Goal: Information Seeking & Learning: Learn about a topic

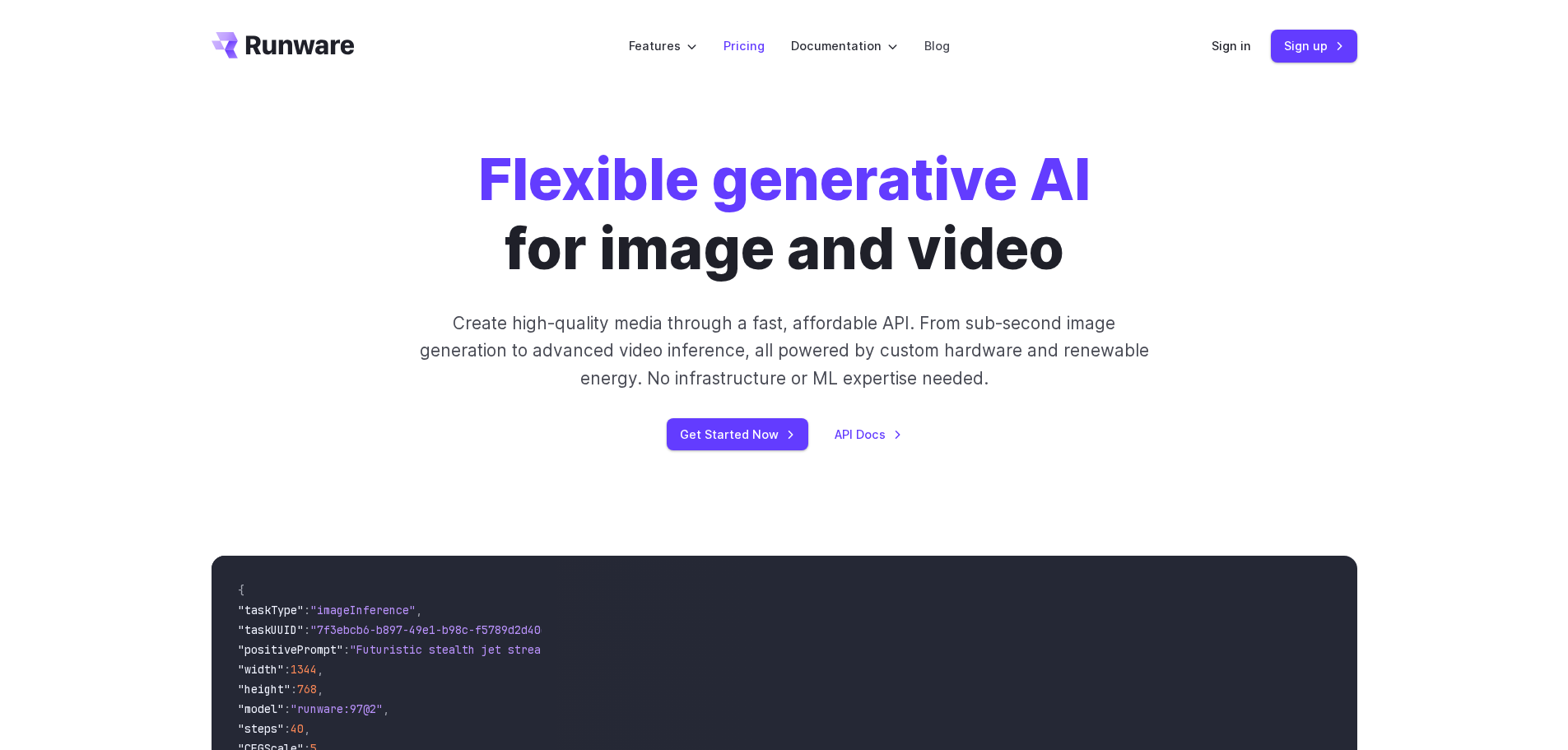
click at [743, 51] on link "Pricing" at bounding box center [744, 46] width 42 height 19
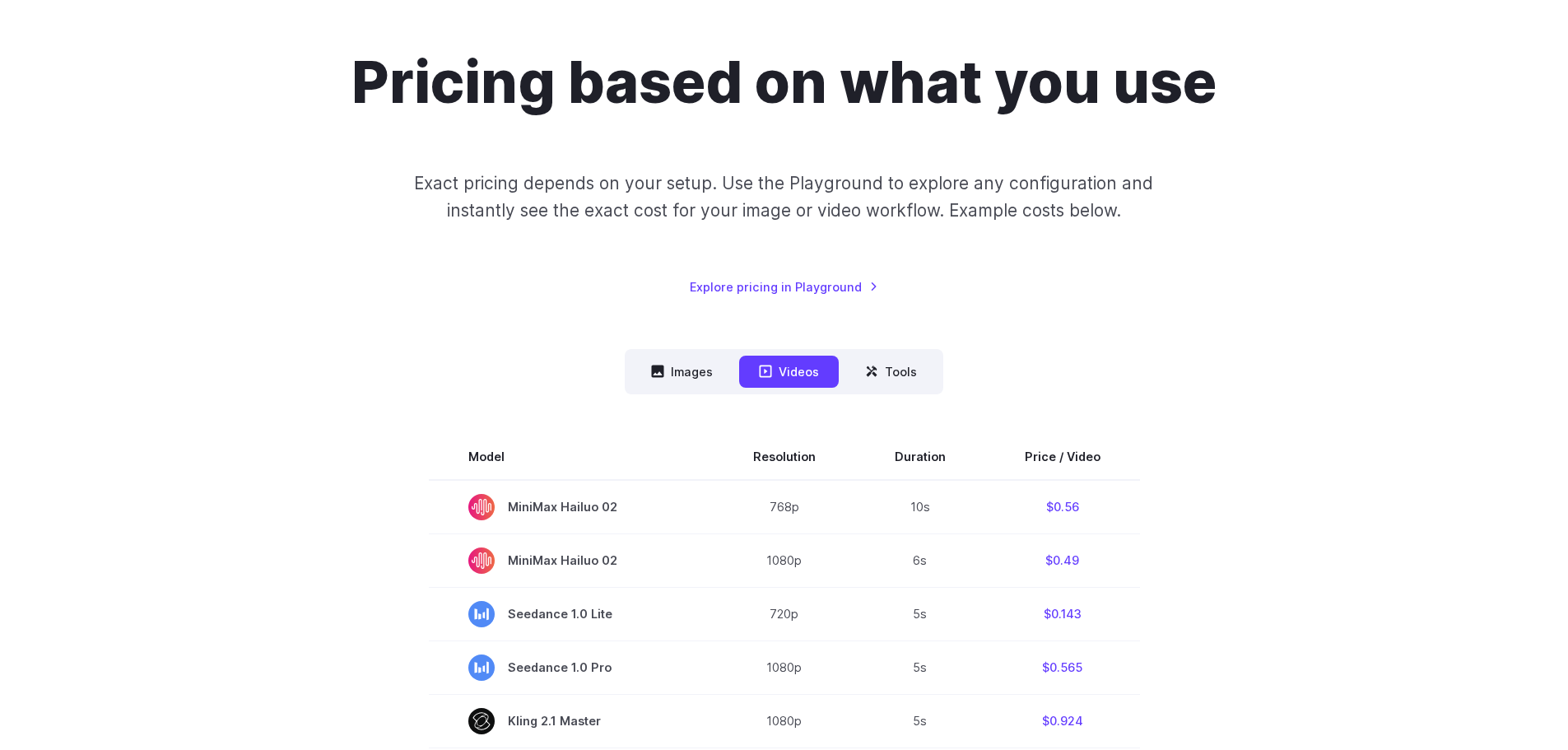
scroll to position [164, 0]
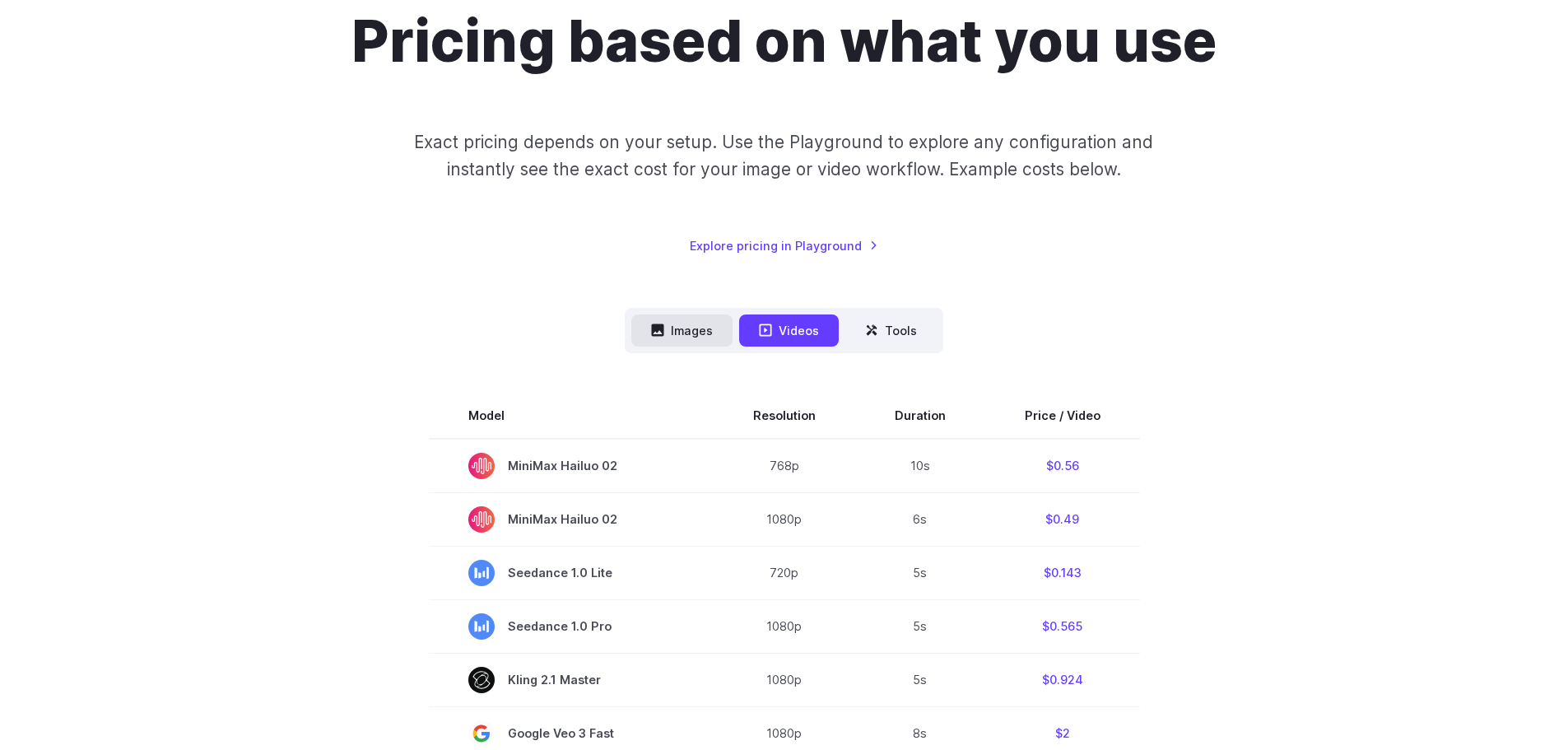
click at [675, 331] on button "Images" at bounding box center [682, 330] width 101 height 32
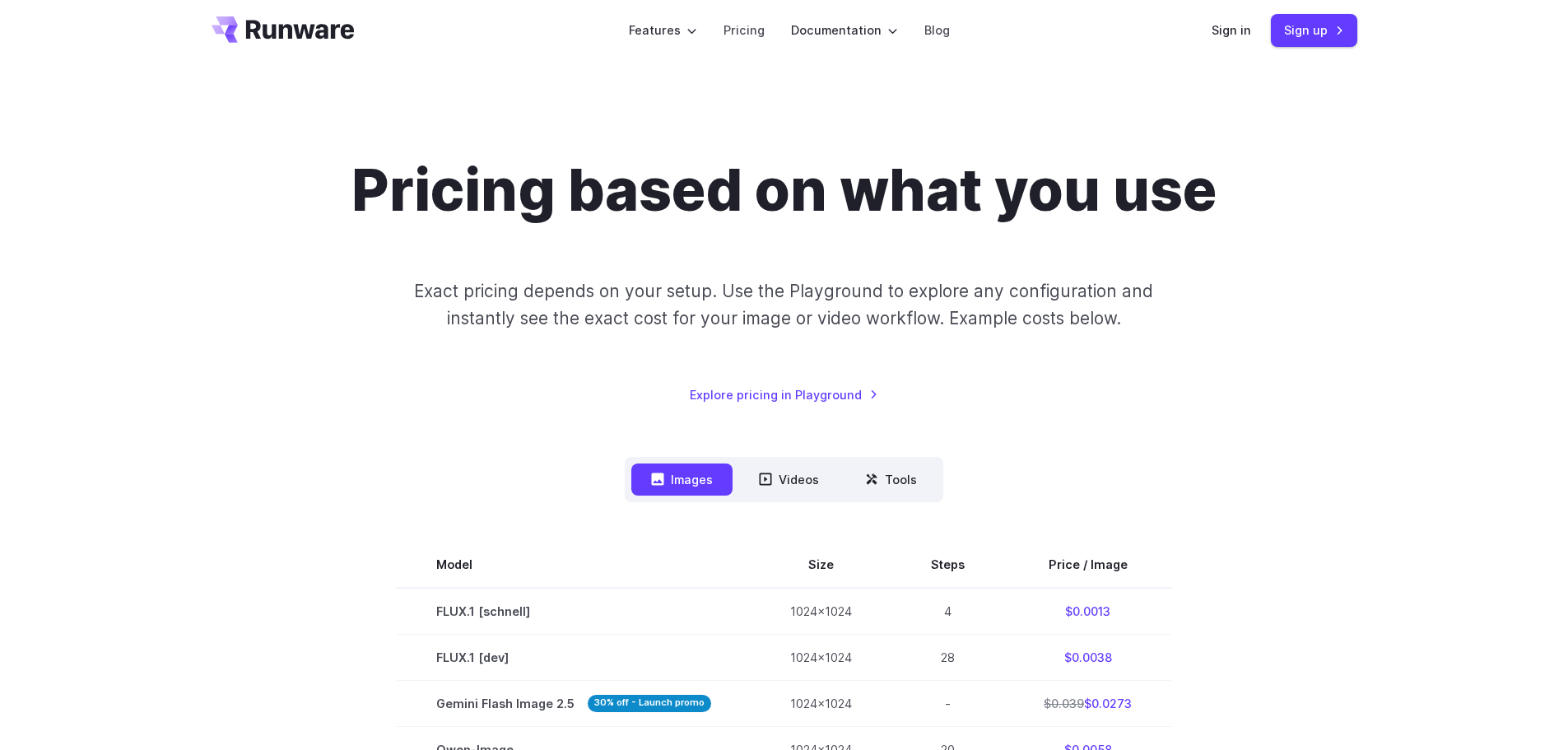
scroll to position [0, 0]
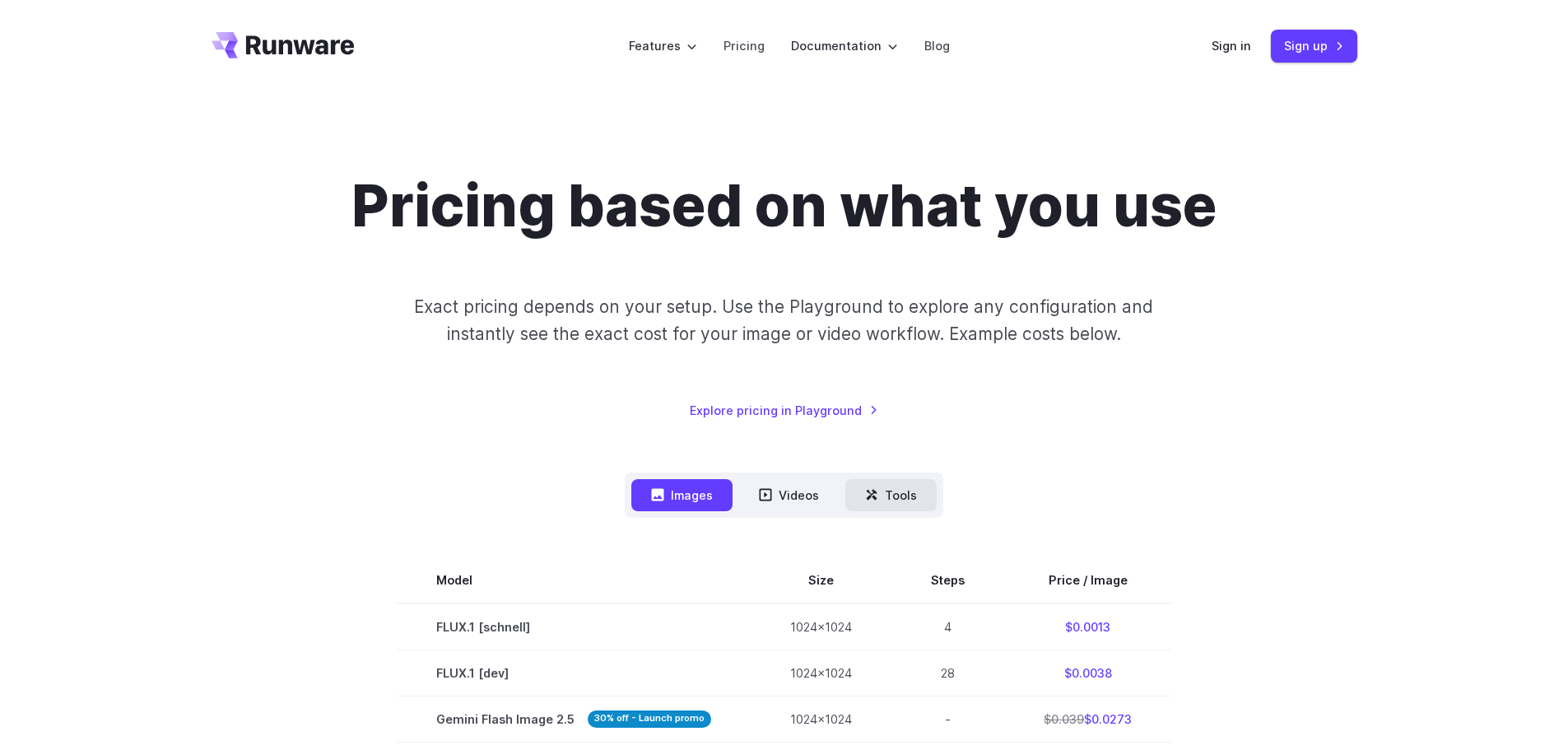
click at [874, 498] on icon at bounding box center [875, 498] width 5 height 5
click at [871, 499] on icon at bounding box center [872, 494] width 13 height 13
click at [920, 493] on button "Tools" at bounding box center [891, 495] width 91 height 32
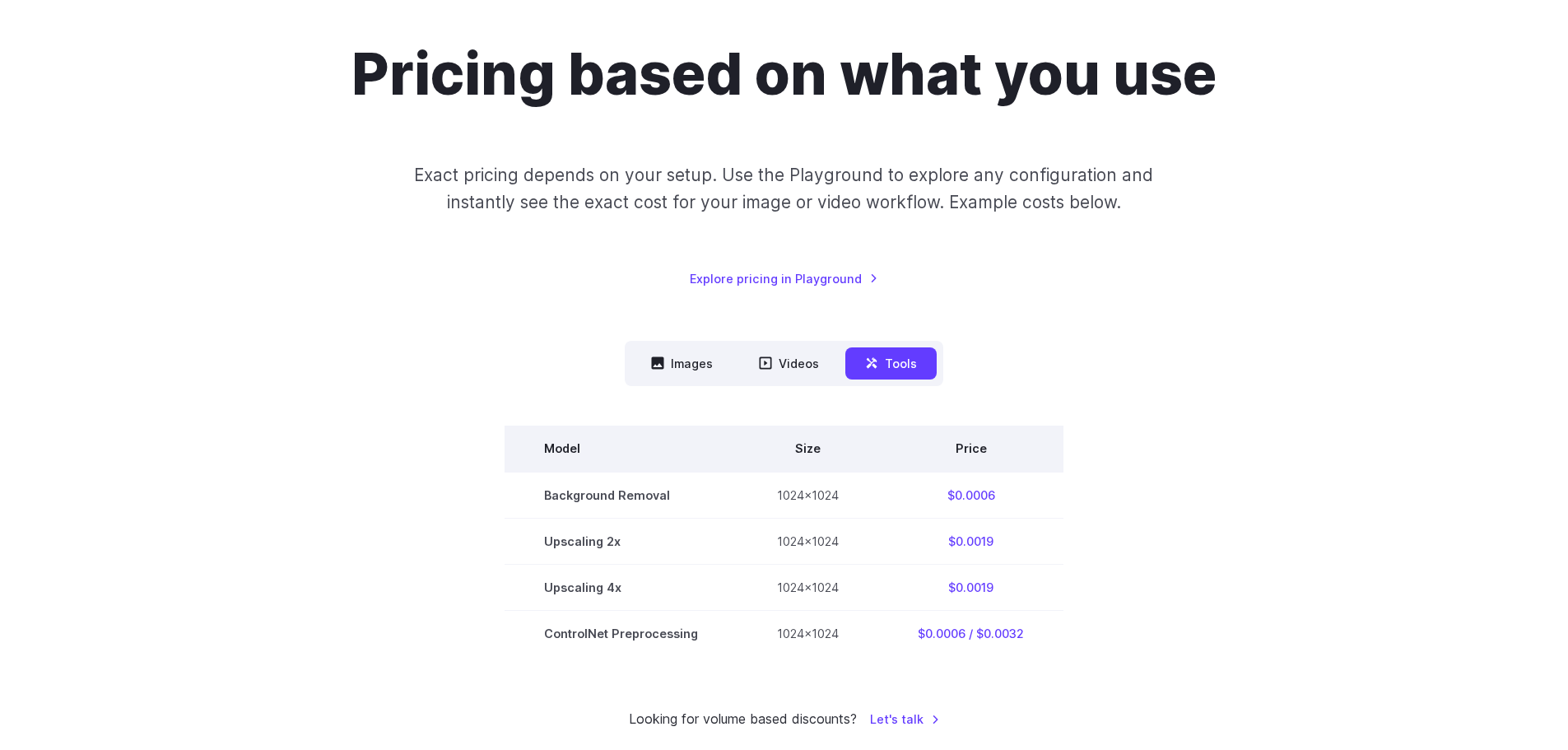
scroll to position [164, 0]
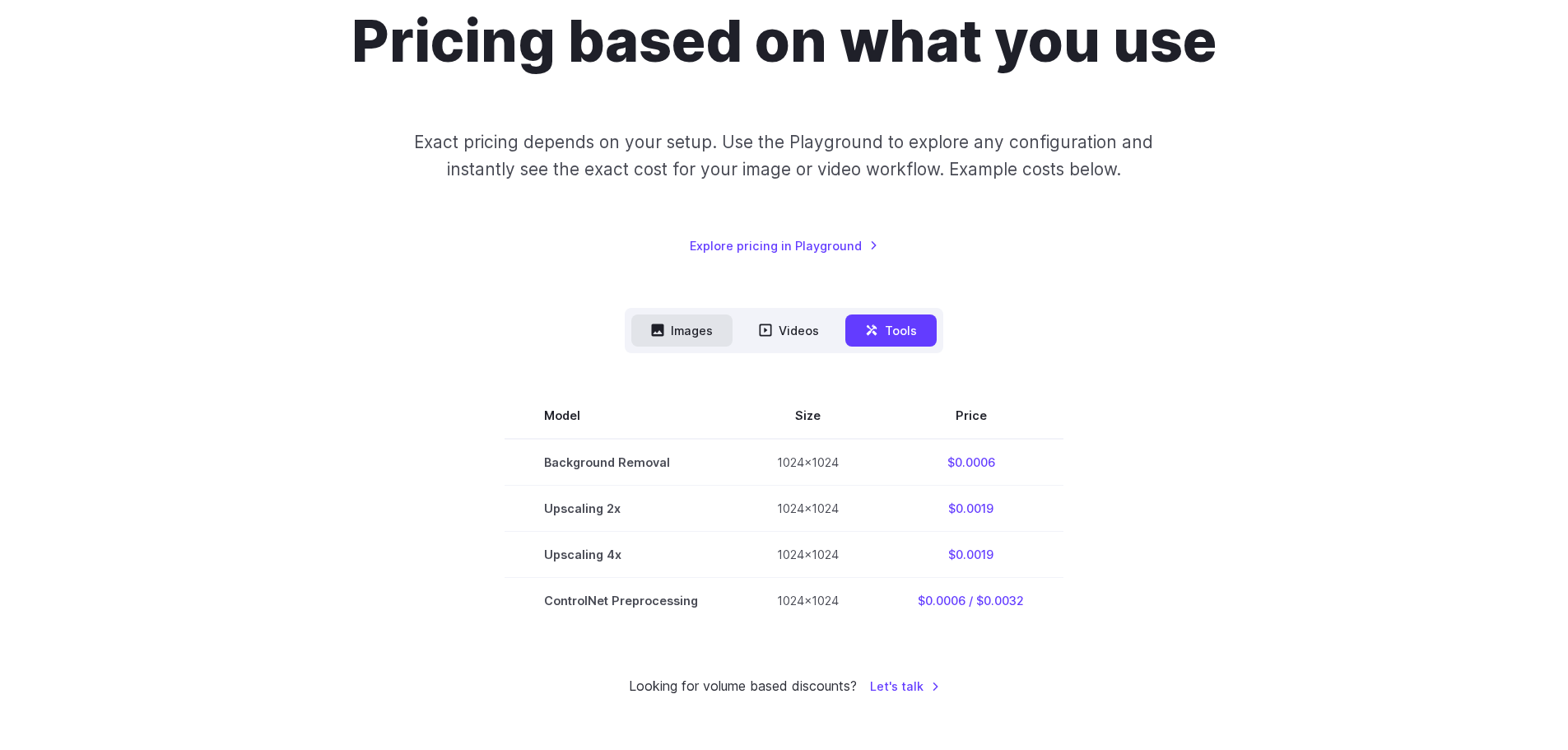
click at [684, 323] on button "Images" at bounding box center [682, 330] width 101 height 32
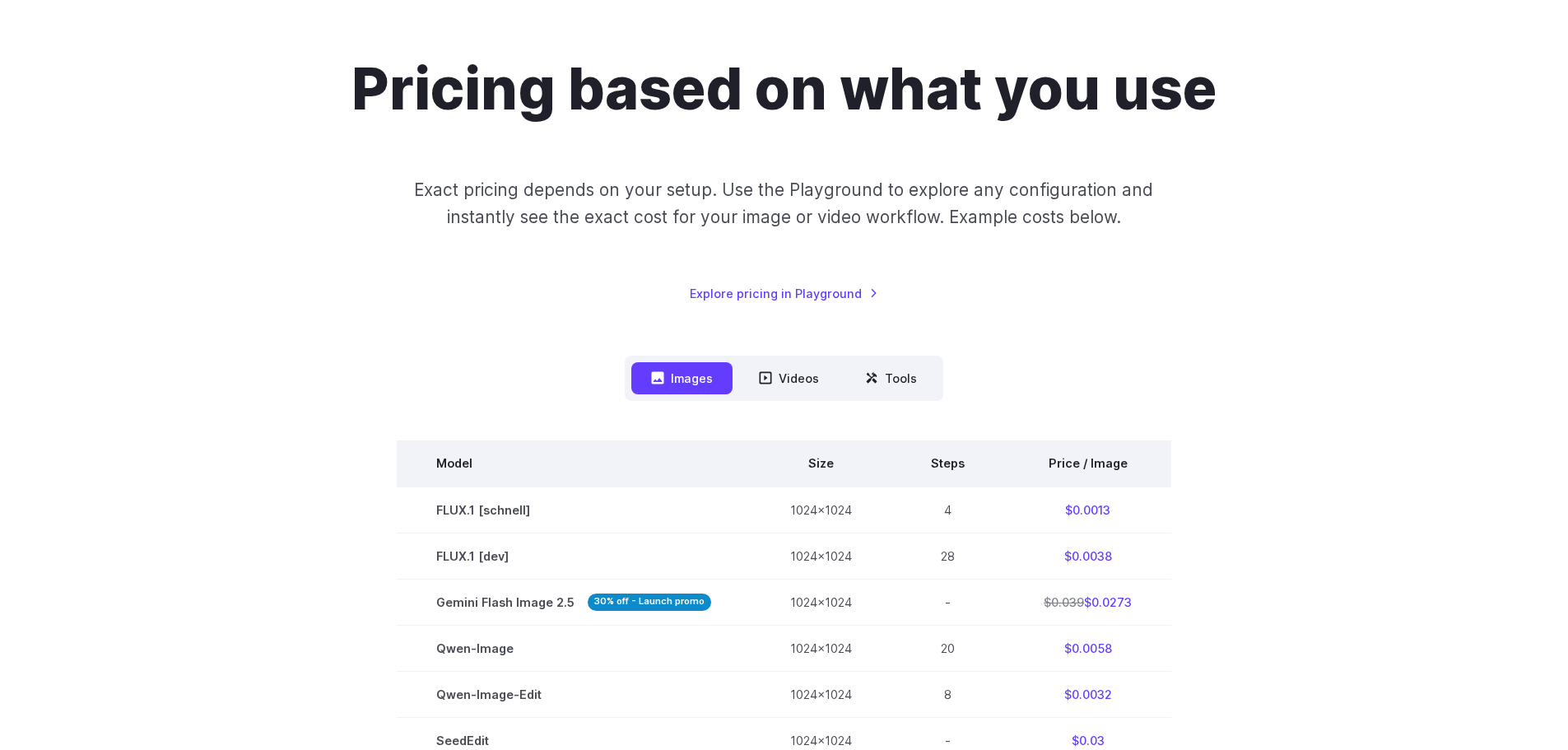
scroll to position [0, 0]
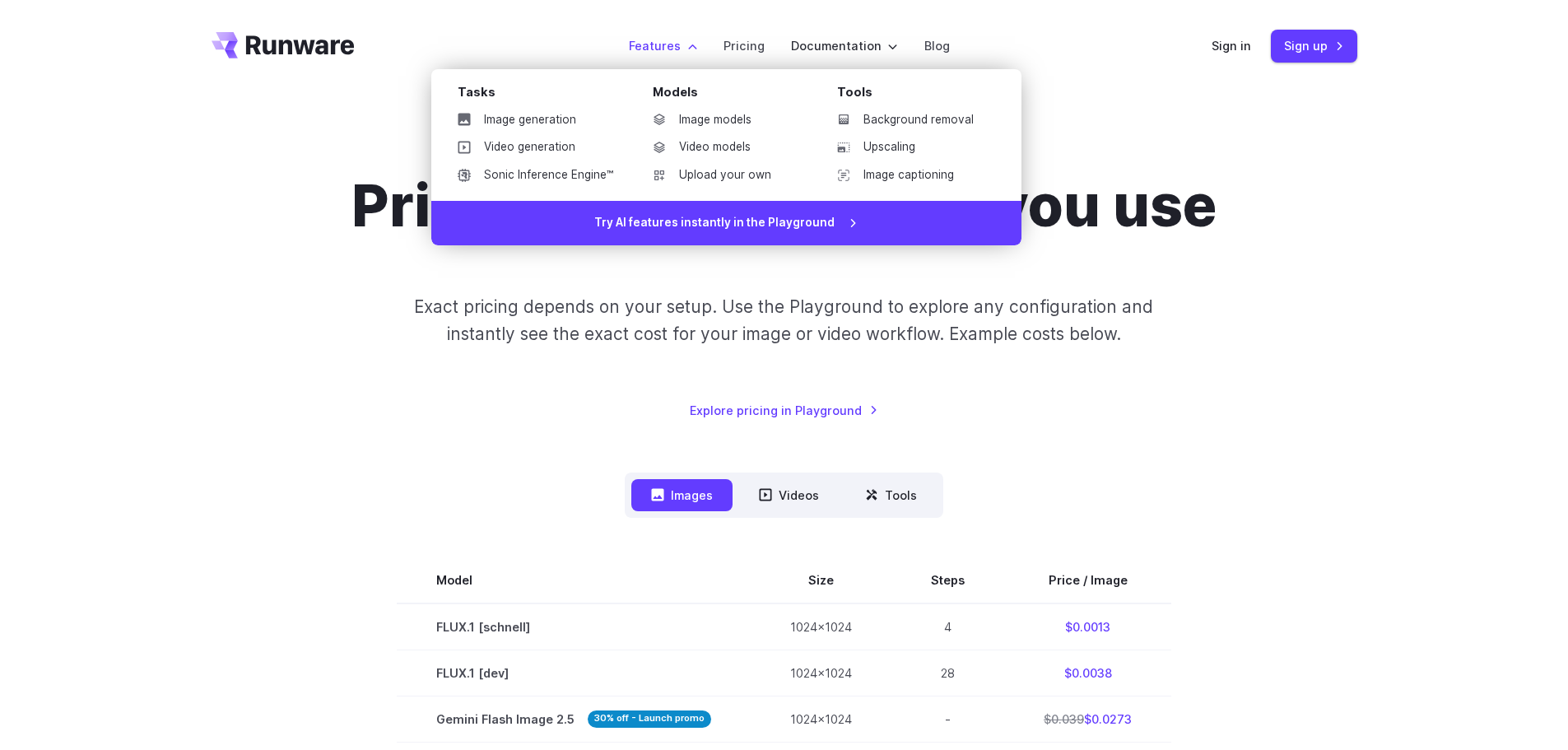
click at [693, 50] on label "Features" at bounding box center [663, 46] width 68 height 19
click at [578, 116] on link "Image generation" at bounding box center [535, 120] width 182 height 25
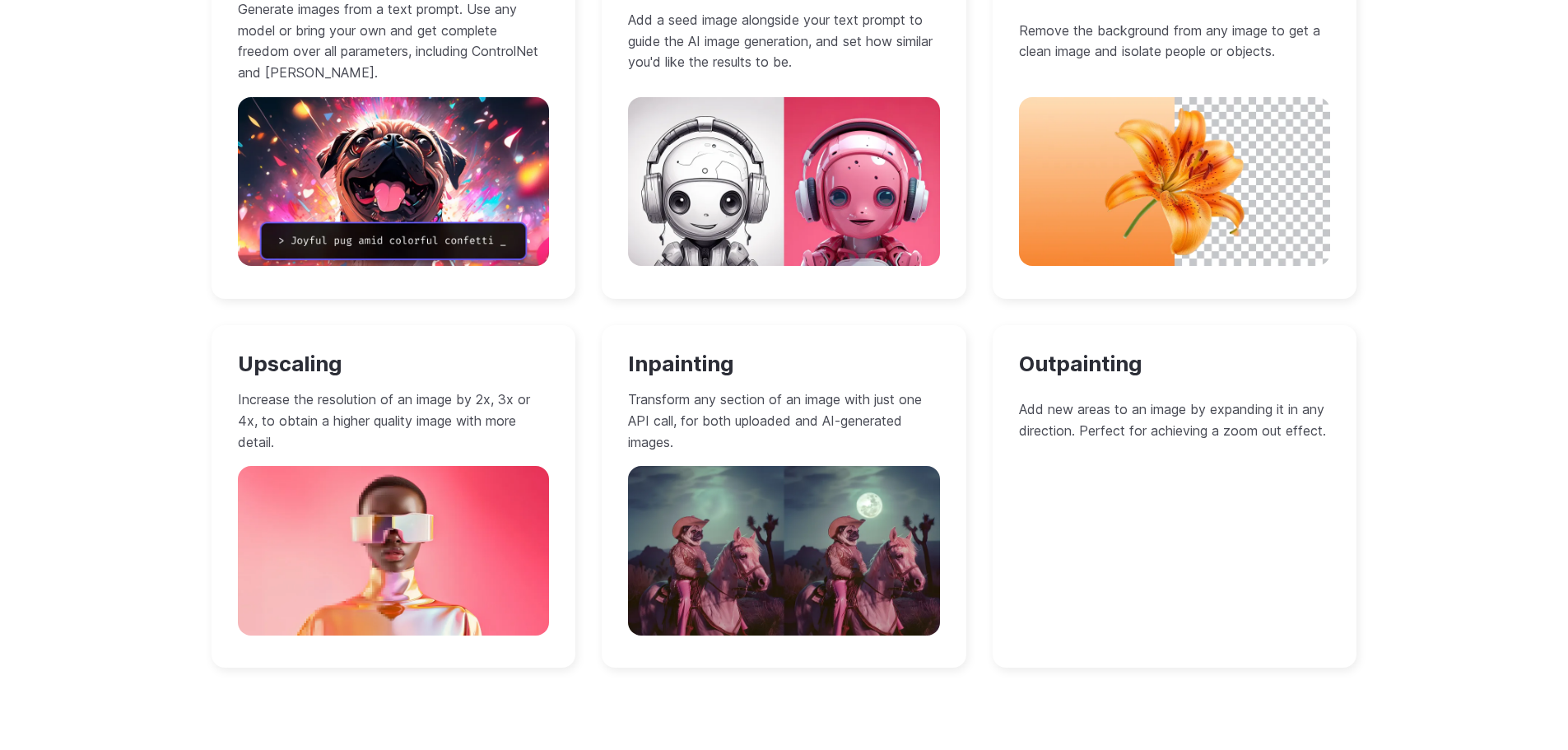
scroll to position [1646, 0]
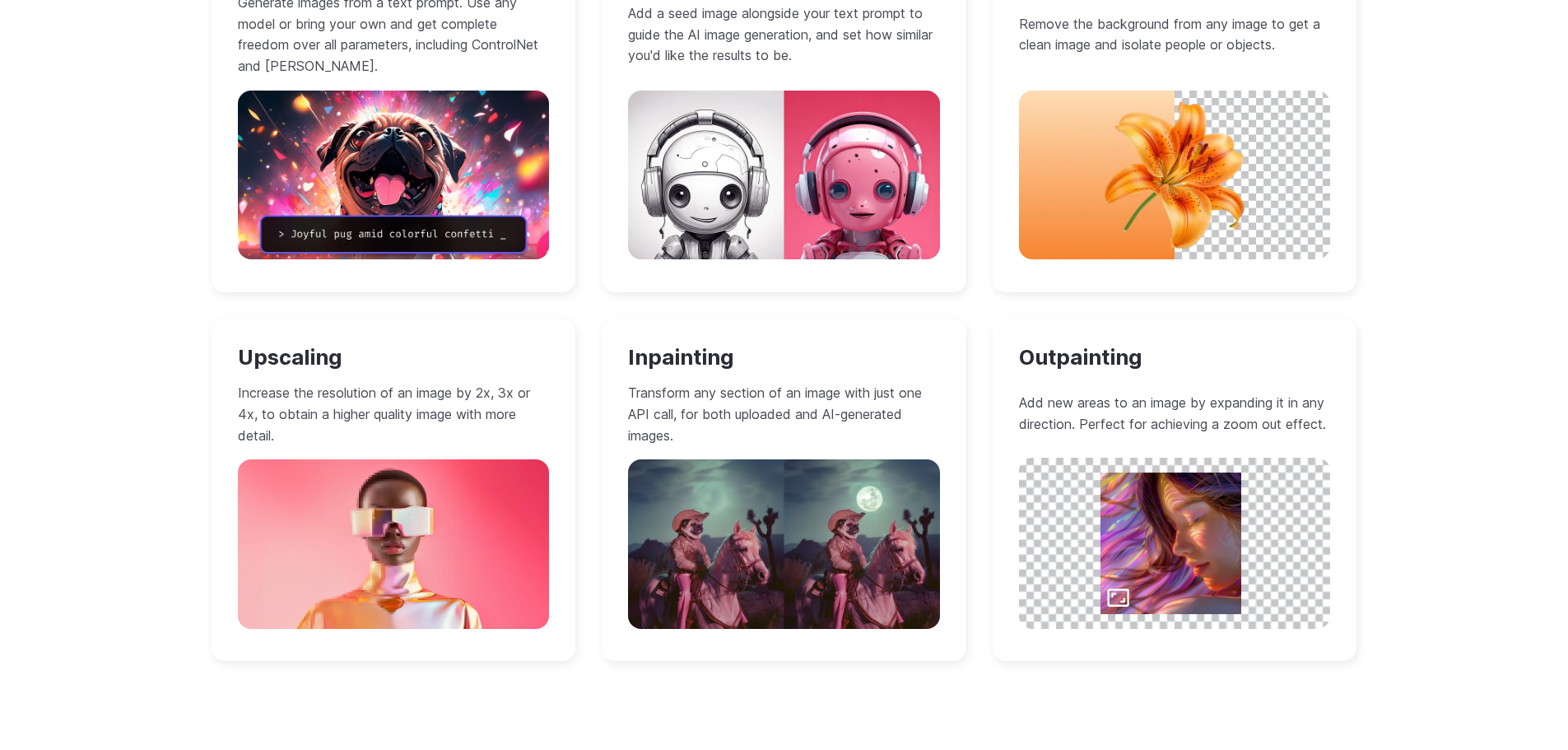
click at [1146, 518] on img at bounding box center [1174, 543] width 312 height 170
click at [1088, 362] on h3 "Outpainting" at bounding box center [1174, 358] width 312 height 26
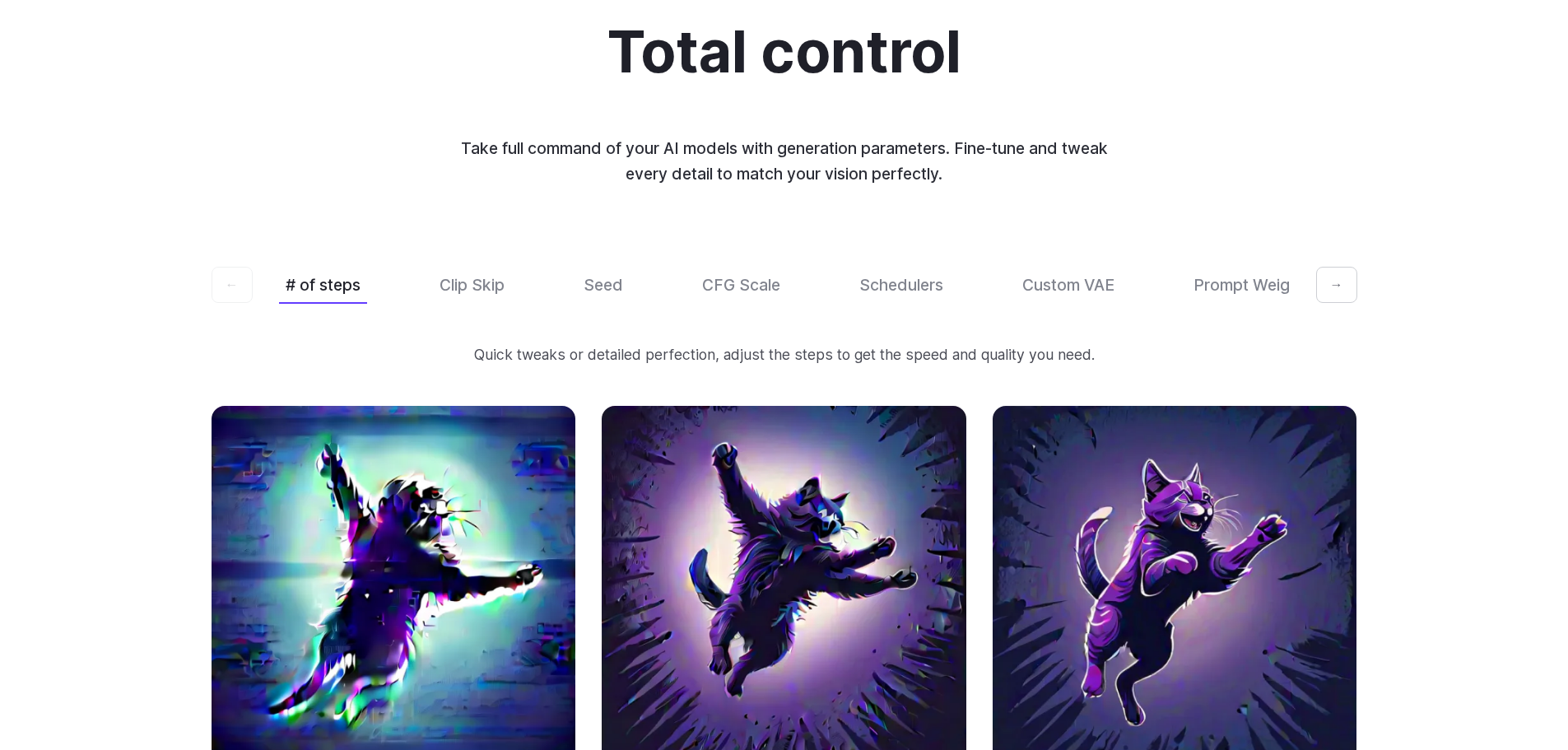
scroll to position [4858, 0]
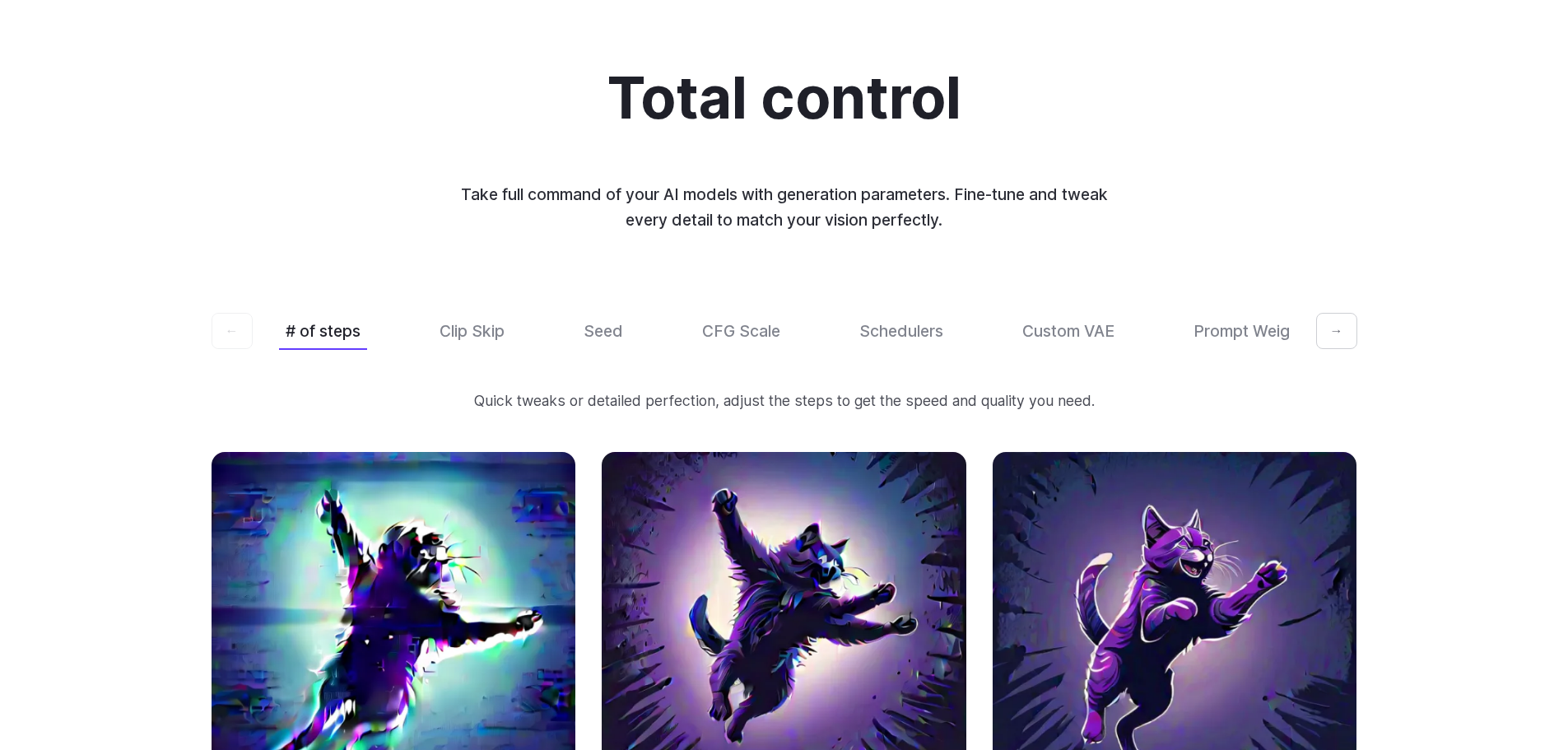
click at [1335, 313] on button "→" at bounding box center [1337, 330] width 42 height 37
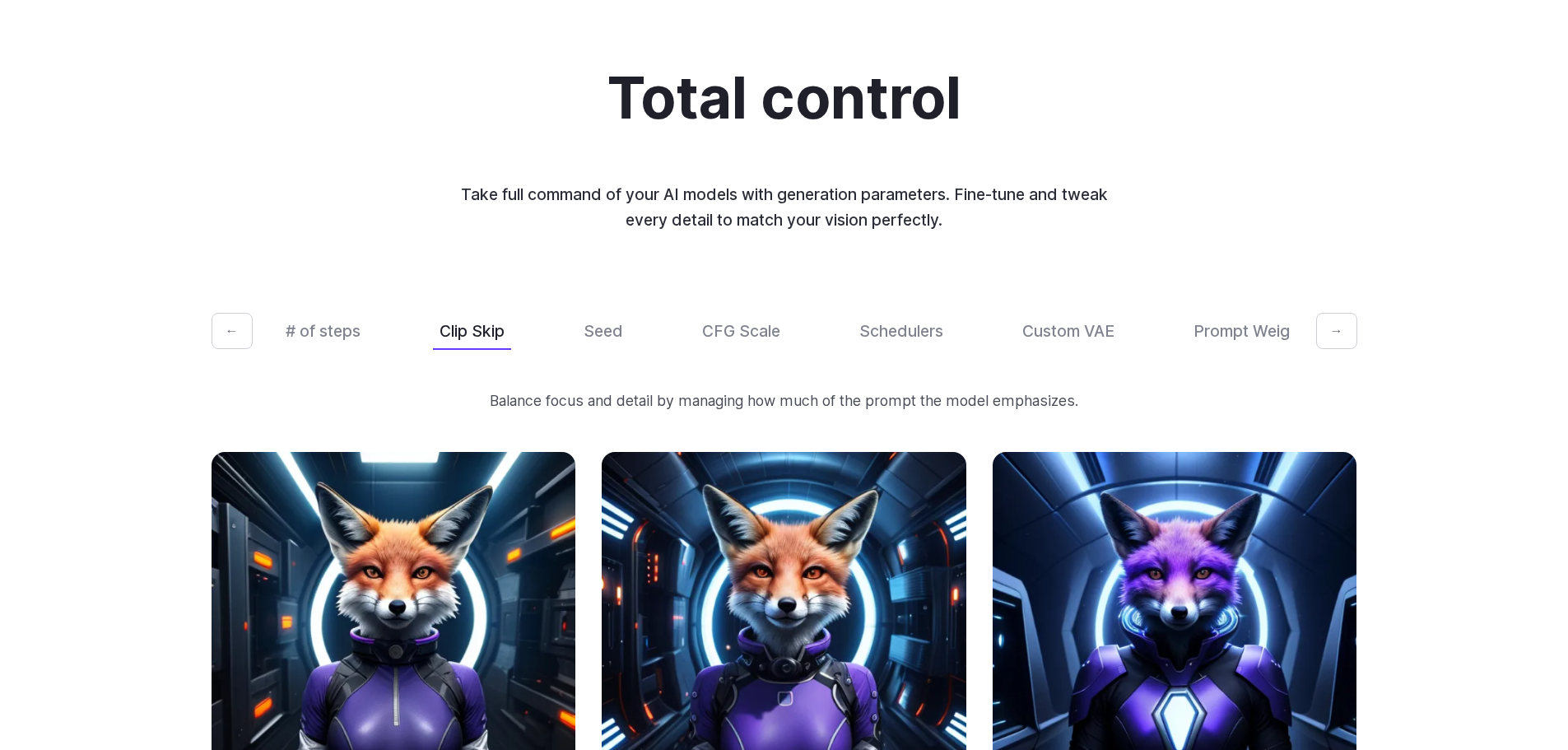
click at [1335, 313] on button "→" at bounding box center [1337, 330] width 42 height 37
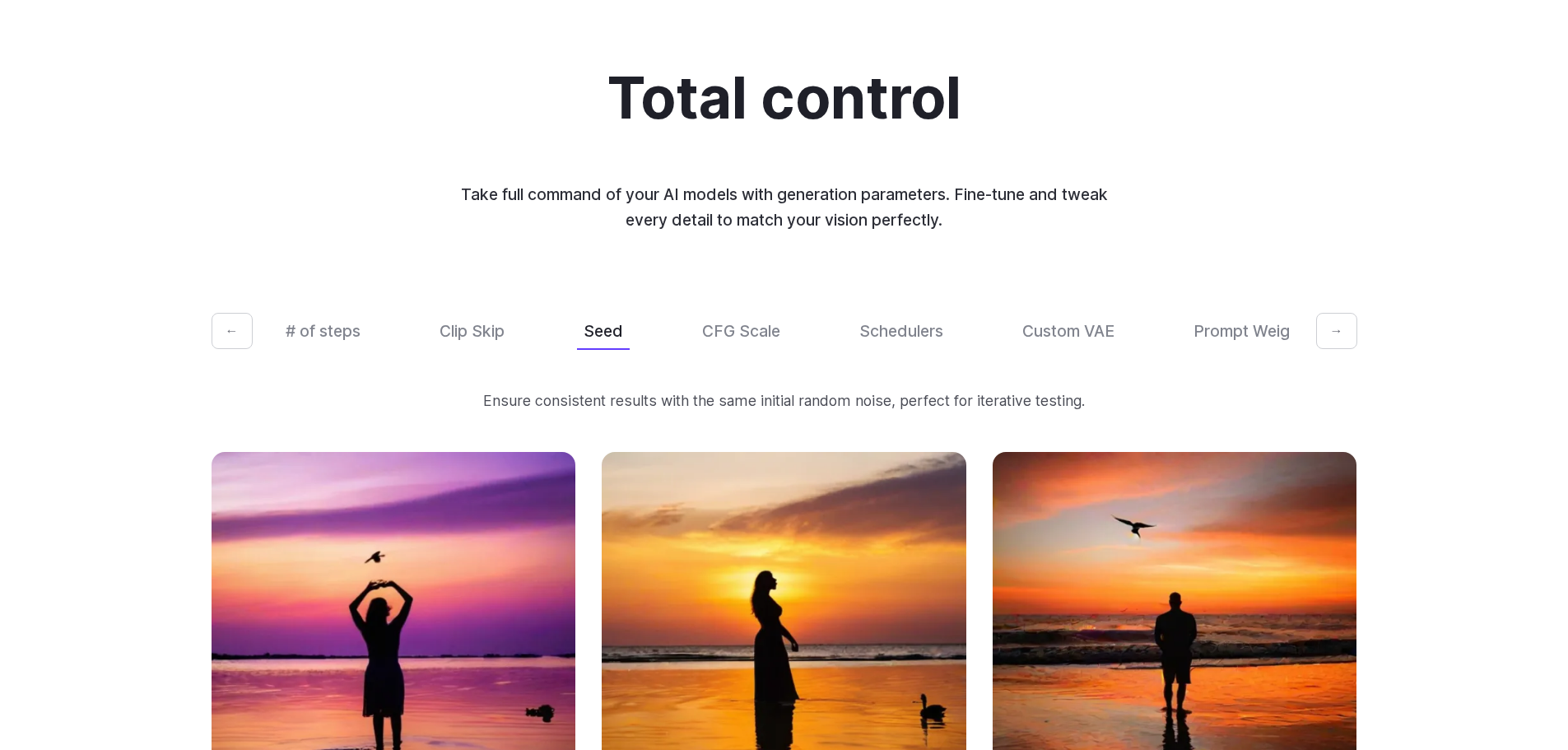
click at [1335, 313] on button "→" at bounding box center [1337, 330] width 42 height 37
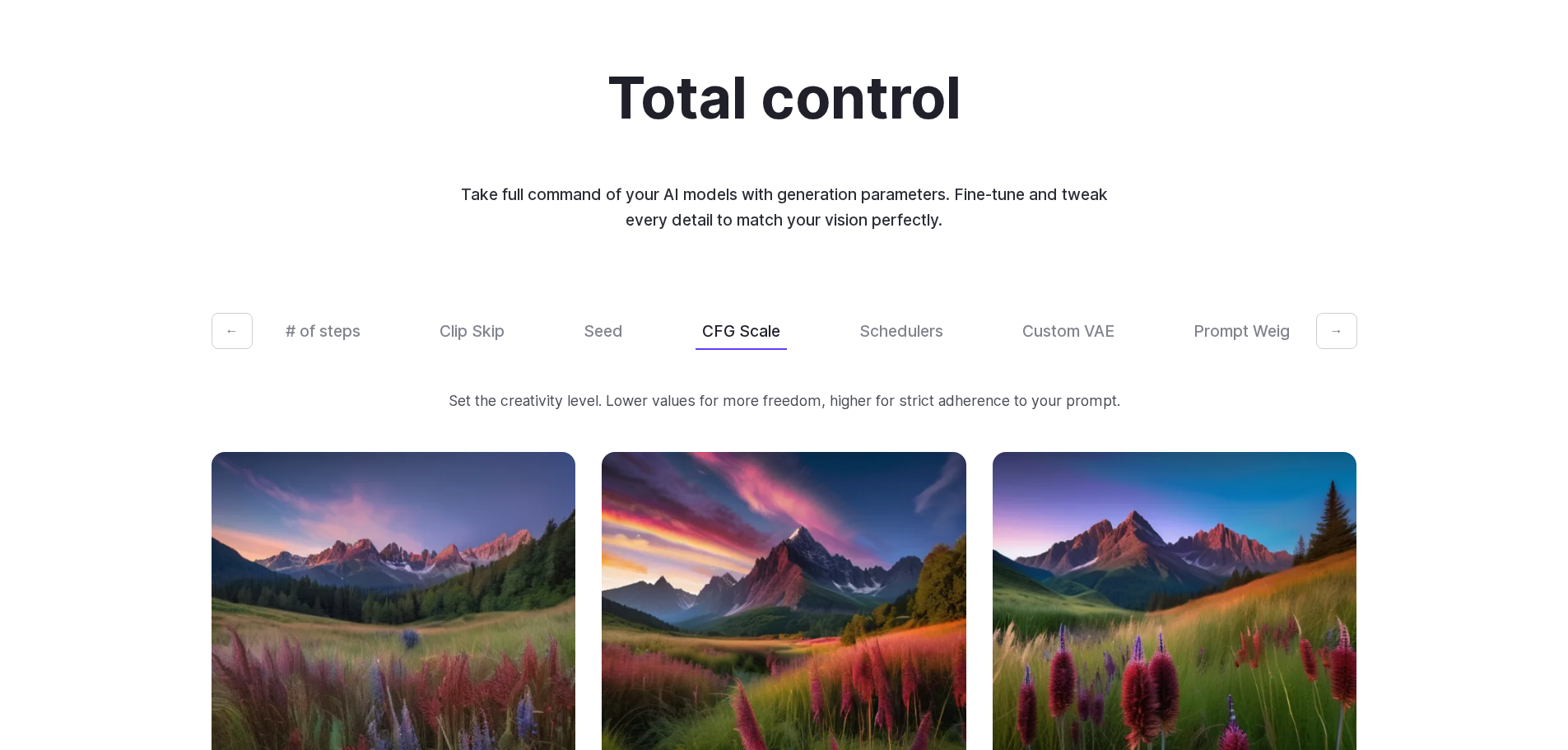
click at [1335, 313] on button "→" at bounding box center [1337, 330] width 42 height 37
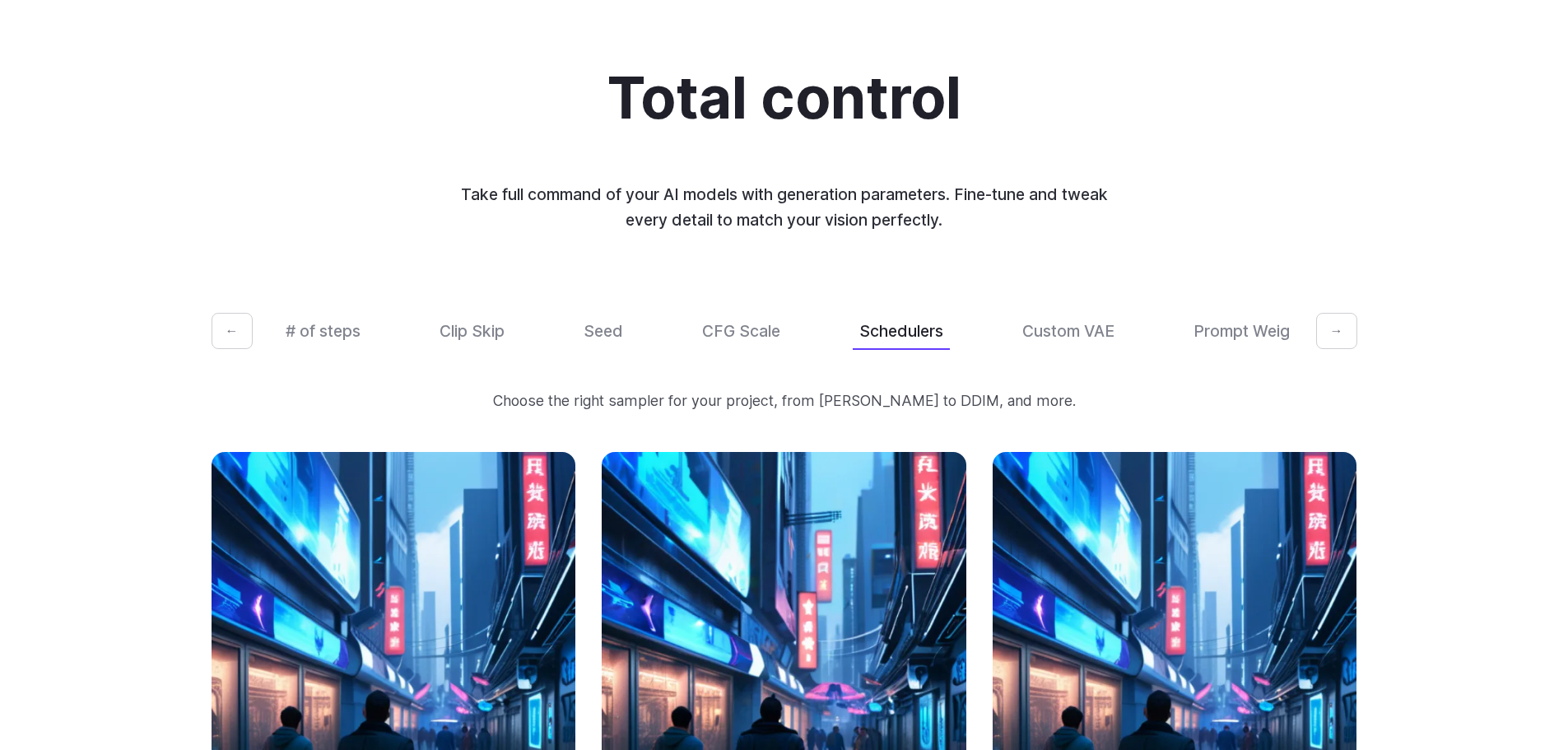
click at [1335, 313] on button "→" at bounding box center [1337, 330] width 42 height 37
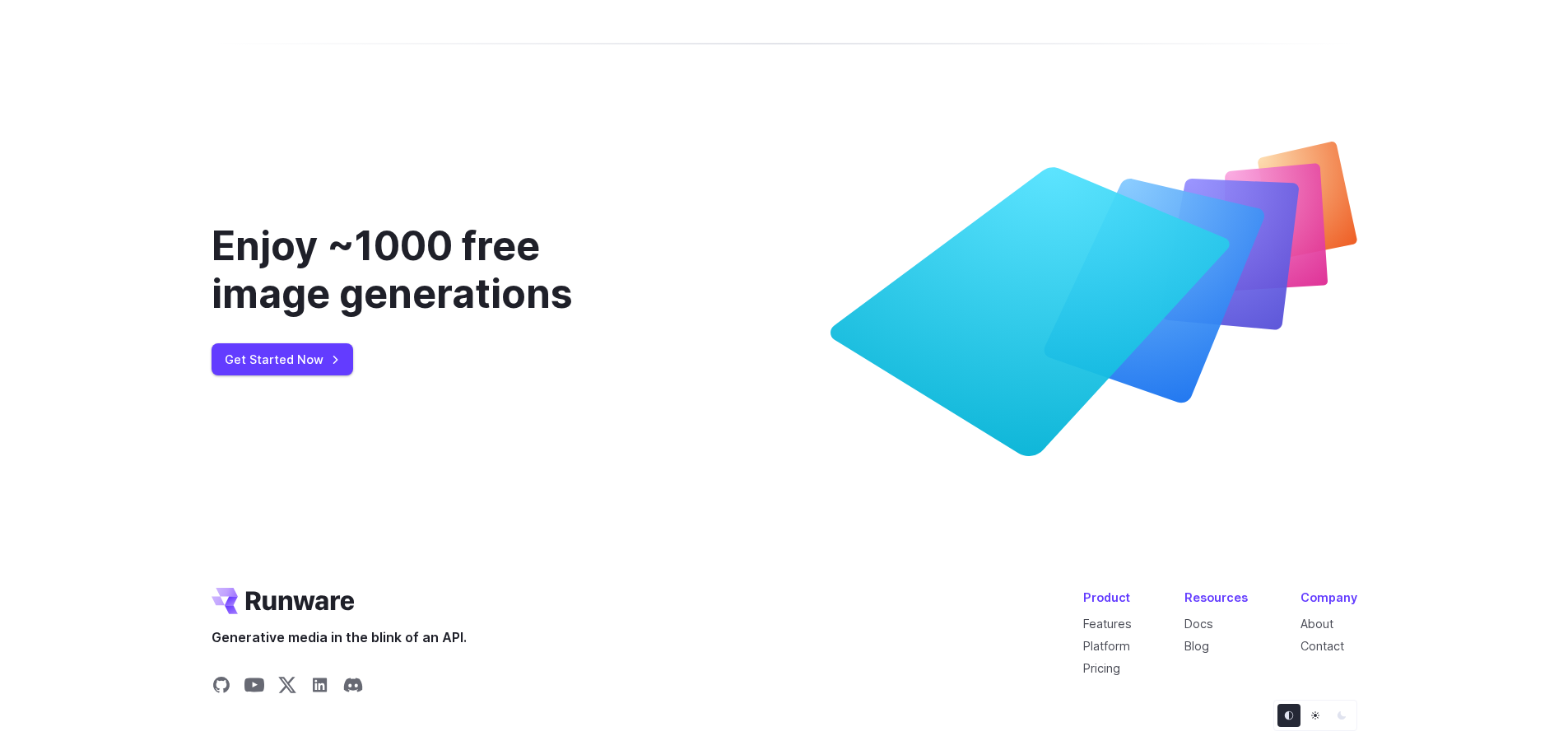
scroll to position [6693, 0]
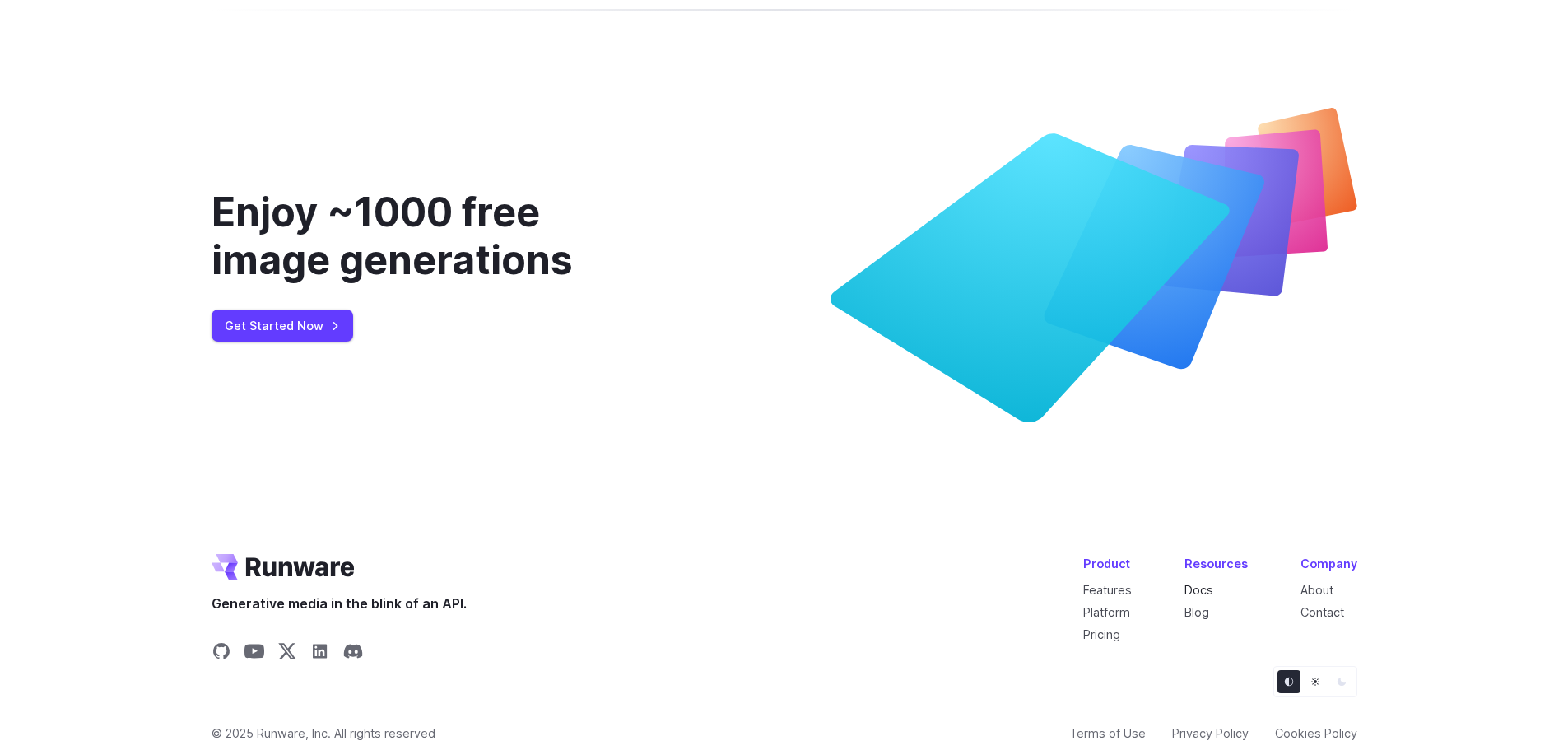
click at [1199, 583] on link "Docs" at bounding box center [1198, 590] width 29 height 14
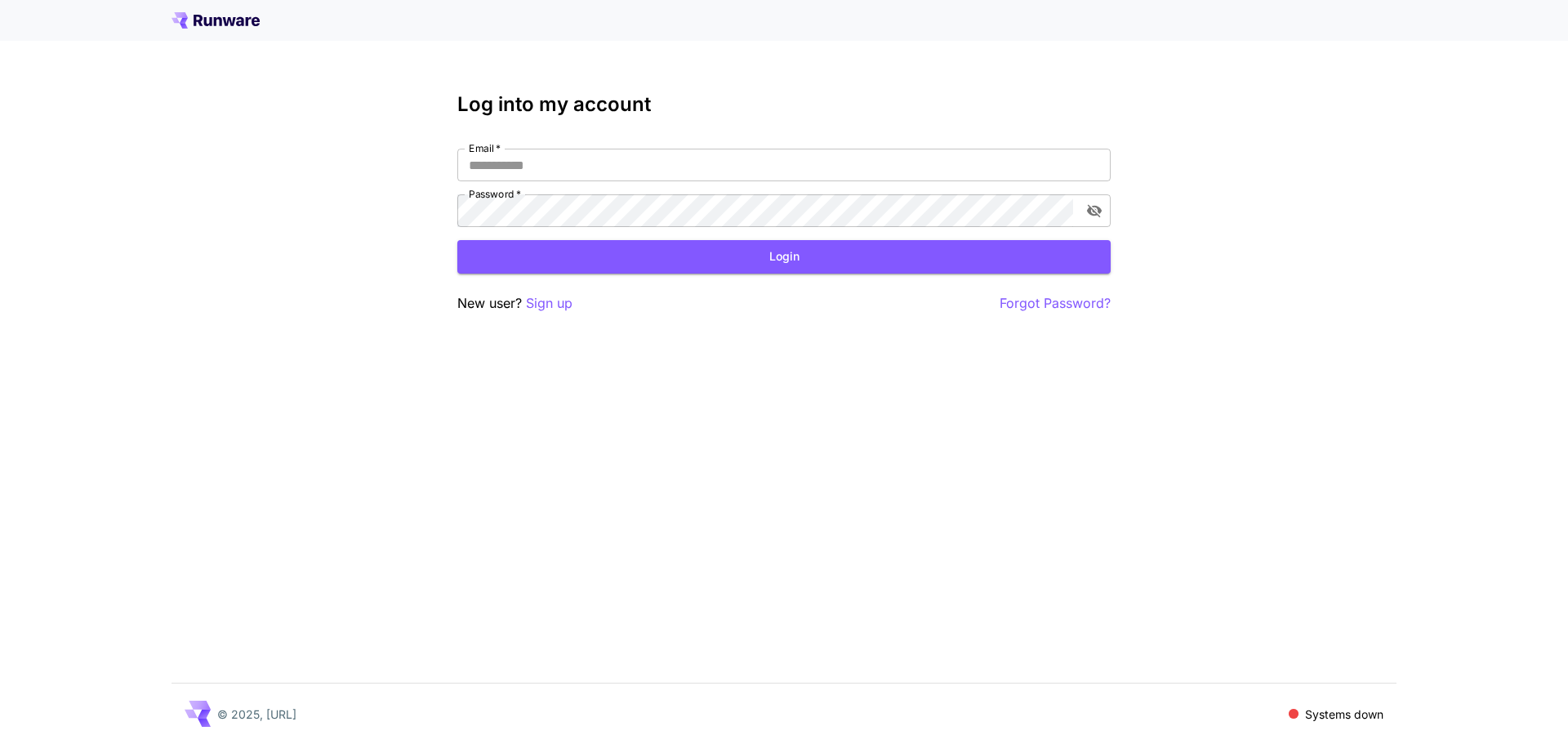
click at [1344, 711] on p "Systems down" at bounding box center [1344, 714] width 78 height 17
click at [1291, 717] on span at bounding box center [1293, 714] width 10 height 10
click at [1296, 717] on span at bounding box center [1293, 714] width 10 height 10
click at [1335, 715] on p "Systems down" at bounding box center [1344, 714] width 78 height 17
click at [1288, 717] on span at bounding box center [1293, 714] width 10 height 10
